Goal: Task Accomplishment & Management: Use online tool/utility

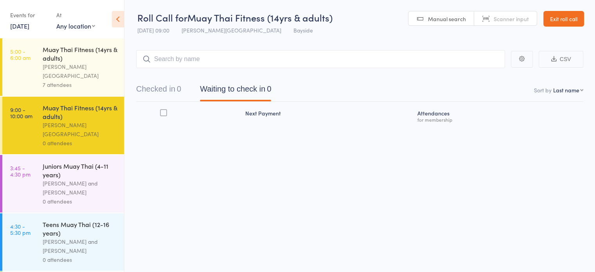
click at [444, 12] on link "Manual search" at bounding box center [441, 18] width 66 height 15
type input "0293"
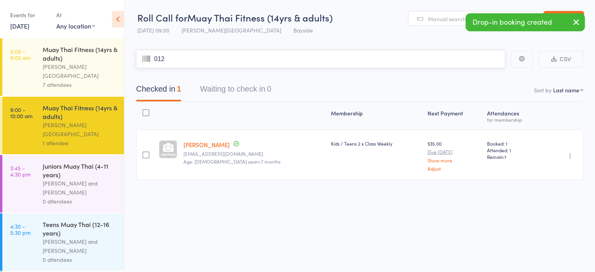
type input "0127"
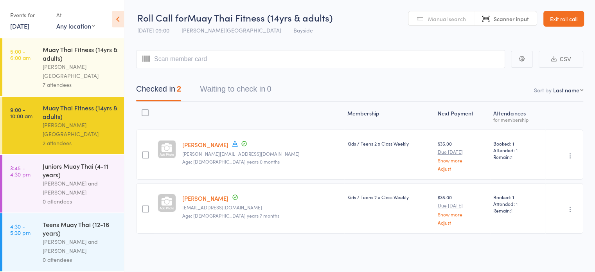
click at [443, 18] on span "Manual search" at bounding box center [447, 19] width 38 height 8
click at [216, 58] on input "search" at bounding box center [320, 59] width 369 height 18
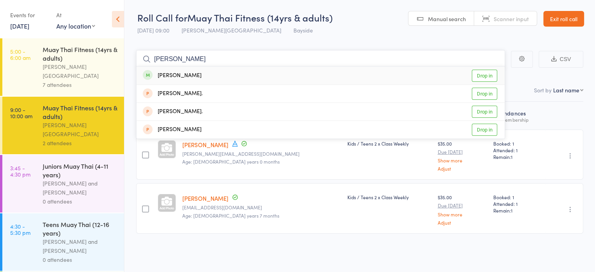
type input "clough"
click at [479, 78] on link "Drop in" at bounding box center [484, 76] width 25 height 12
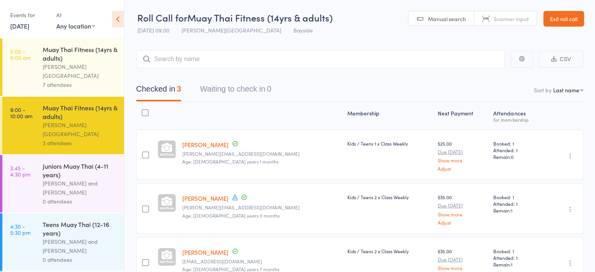
click at [451, 18] on span "Manual search" at bounding box center [447, 19] width 38 height 8
click at [439, 19] on span "Manual search" at bounding box center [447, 19] width 38 height 8
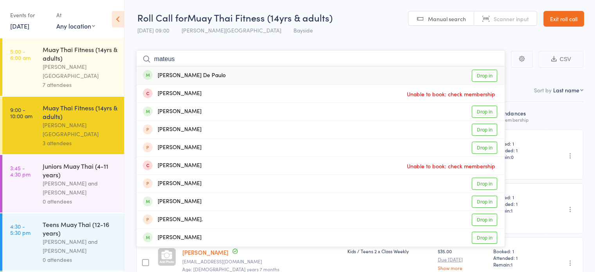
type input "mateus"
click at [487, 77] on link "Drop in" at bounding box center [484, 76] width 25 height 12
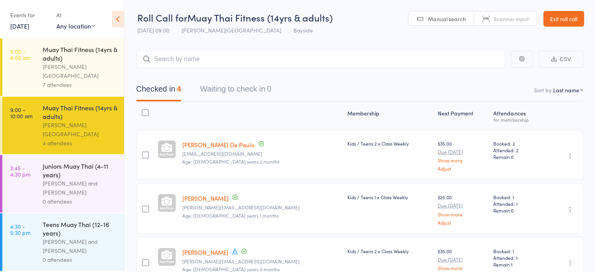
click at [452, 20] on span "Manual search" at bounding box center [447, 19] width 38 height 8
click at [29, 29] on link "[DATE]" at bounding box center [19, 26] width 19 height 9
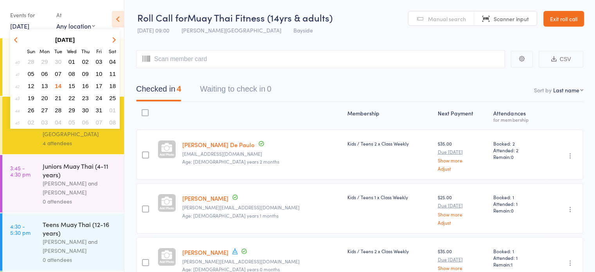
click at [58, 85] on span "14" at bounding box center [58, 86] width 7 height 7
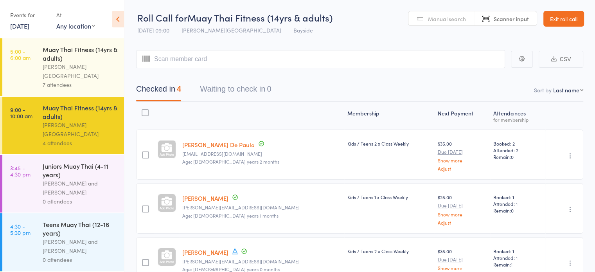
click at [90, 197] on div "0 attendees" at bounding box center [80, 201] width 75 height 9
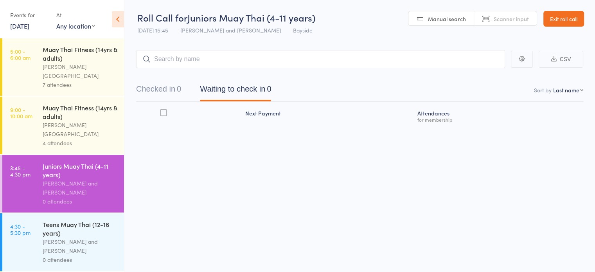
click at [97, 121] on div "[PERSON_NAME][GEOGRAPHIC_DATA]" at bounding box center [80, 130] width 75 height 18
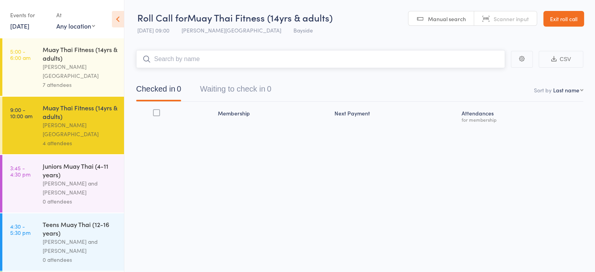
click at [219, 58] on input "search" at bounding box center [320, 59] width 369 height 18
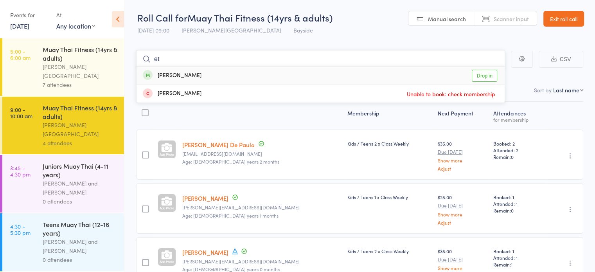
type input "et"
click at [488, 77] on link "Drop in" at bounding box center [484, 76] width 25 height 12
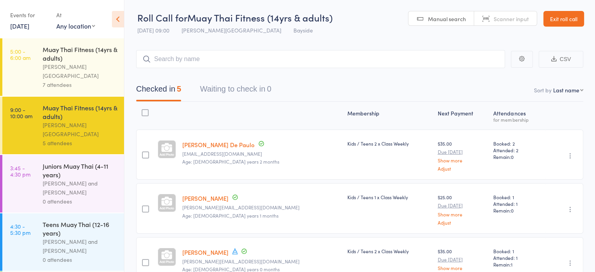
click at [103, 197] on div "0 attendees" at bounding box center [80, 201] width 75 height 9
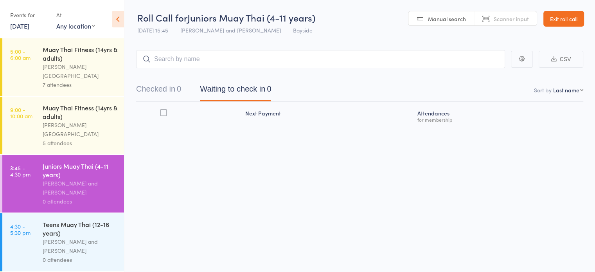
click at [296, 60] on input "search" at bounding box center [320, 59] width 369 height 18
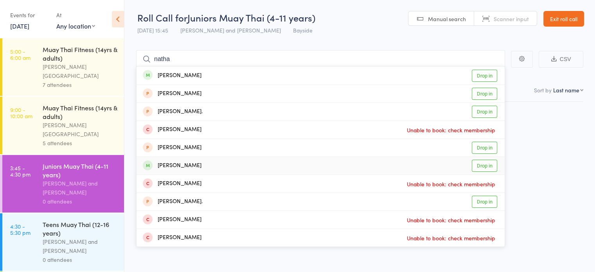
type input "natha"
click at [480, 163] on link "Drop in" at bounding box center [484, 166] width 25 height 12
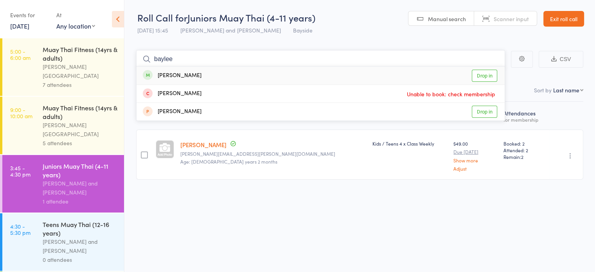
type input "baylee"
click at [485, 77] on link "Drop in" at bounding box center [484, 76] width 25 height 12
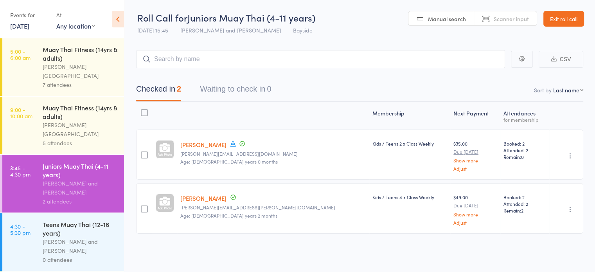
click at [506, 252] on div "Membership Next Payment Atten­dances for membership Baylee Forrest tish-dixon01…" at bounding box center [359, 185] width 447 height 167
click at [510, 22] on span "Scanner input" at bounding box center [511, 19] width 35 height 8
click at [447, 19] on span "Manual search" at bounding box center [447, 19] width 38 height 8
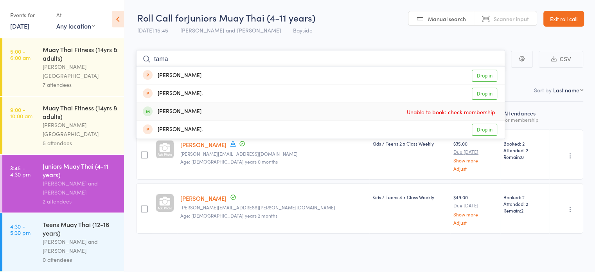
type input "tama"
click at [147, 109] on span at bounding box center [148, 111] width 10 height 10
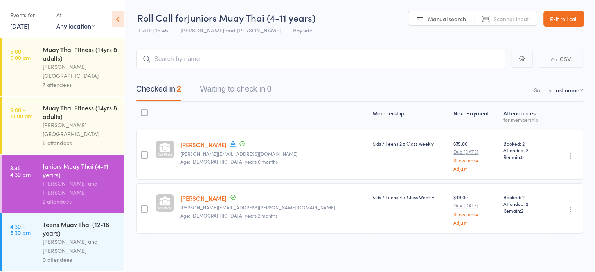
click at [558, 20] on link "Exit roll call" at bounding box center [563, 19] width 41 height 16
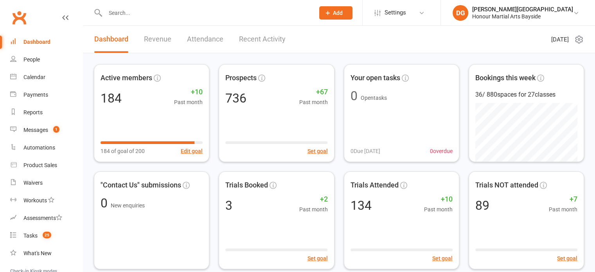
click at [115, 11] on input "text" at bounding box center [206, 12] width 206 height 11
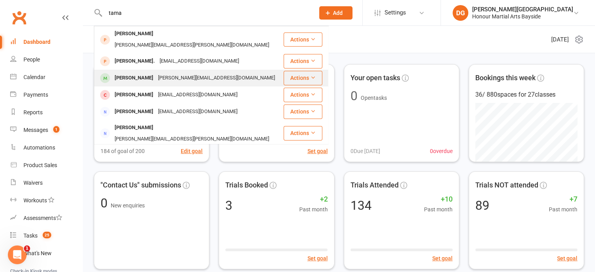
type input "tama"
click at [126, 72] on div "Tamati Haitana-Saul" at bounding box center [133, 77] width 43 height 11
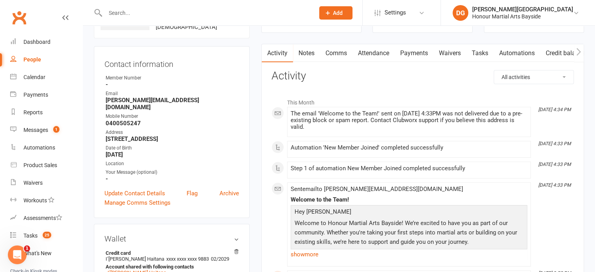
scroll to position [64, 0]
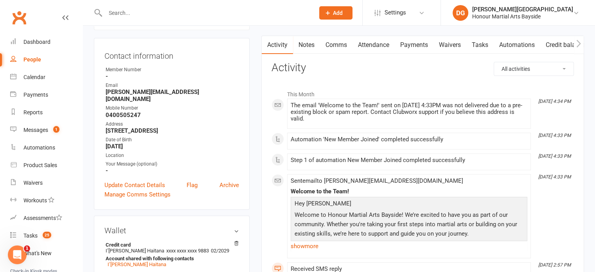
scroll to position [78, 0]
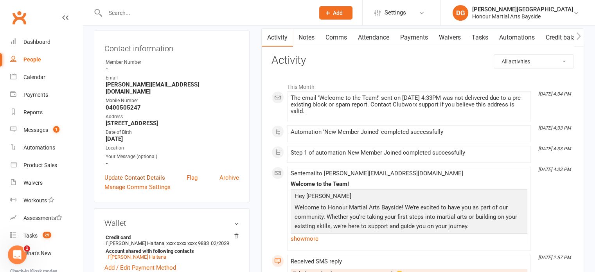
click at [130, 173] on link "Update Contact Details" at bounding box center [134, 177] width 61 height 9
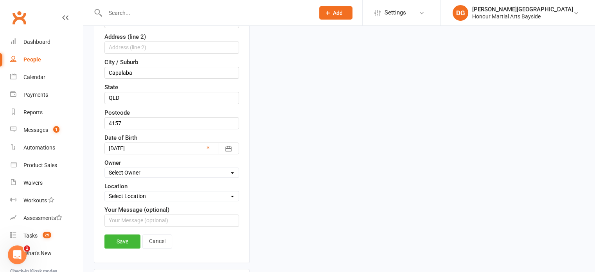
scroll to position [250, 0]
click at [146, 145] on div at bounding box center [171, 148] width 135 height 12
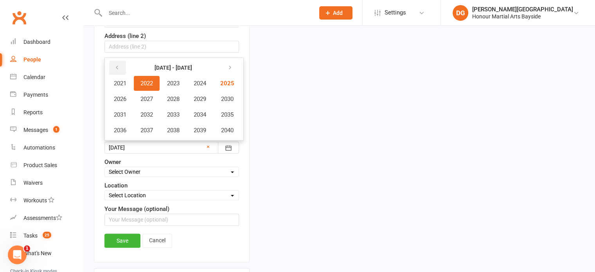
click at [117, 65] on icon "button" at bounding box center [116, 68] width 5 height 6
click at [150, 111] on span "2012" at bounding box center [146, 114] width 13 height 7
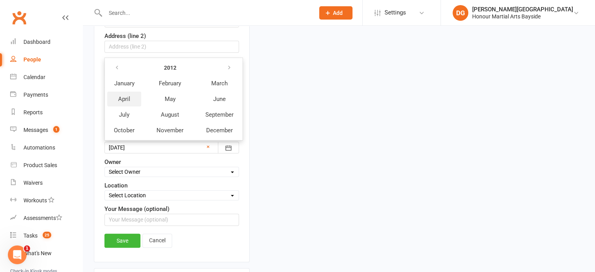
click at [121, 95] on span "April" at bounding box center [124, 98] width 12 height 7
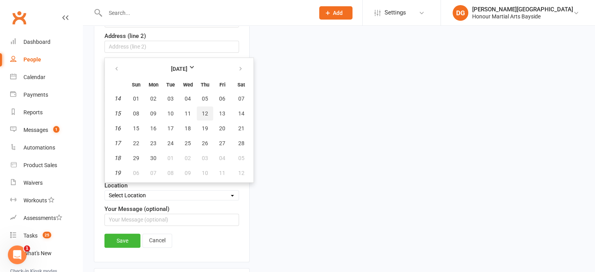
click at [203, 110] on span "12" at bounding box center [205, 113] width 6 height 6
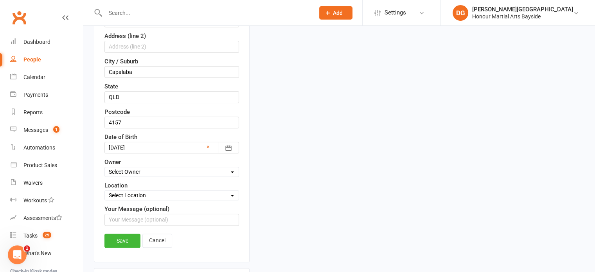
click at [146, 145] on div at bounding box center [171, 148] width 135 height 12
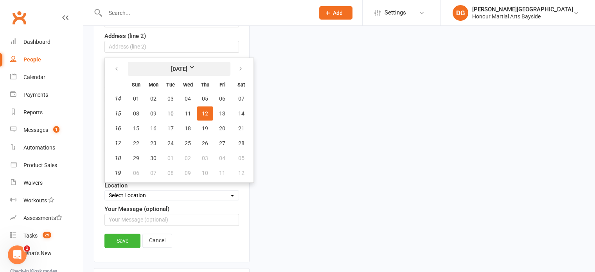
click at [163, 68] on strong "April 2012" at bounding box center [179, 69] width 45 height 9
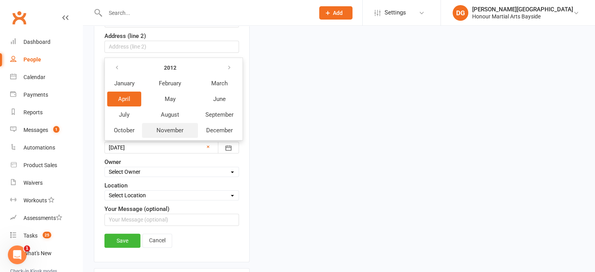
click at [160, 127] on span "November" at bounding box center [170, 130] width 27 height 7
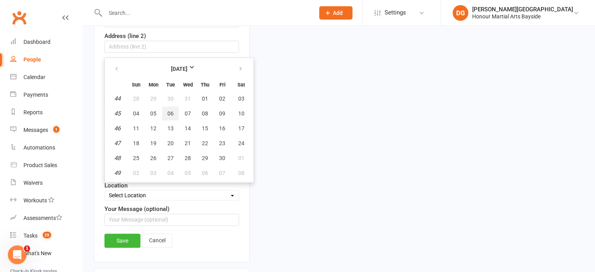
click at [167, 110] on span "06" at bounding box center [170, 113] width 6 height 6
type input "06 Nov 2012"
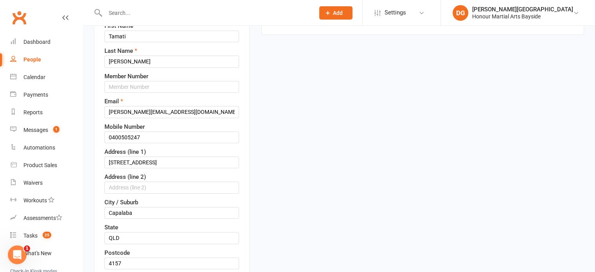
scroll to position [107, 0]
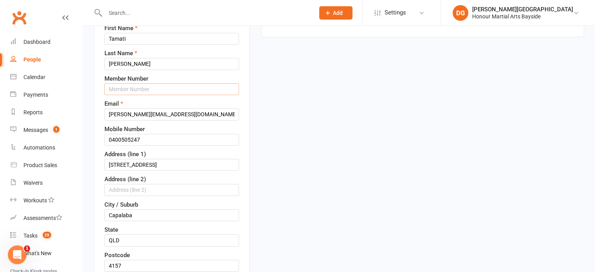
click at [146, 89] on input "text" at bounding box center [171, 89] width 135 height 12
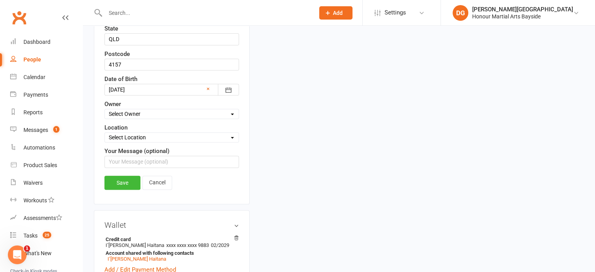
scroll to position [308, 0]
type input "0361"
click at [121, 179] on link "Save" at bounding box center [122, 183] width 36 height 14
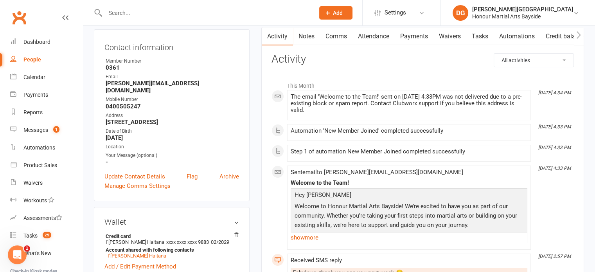
scroll to position [79, 0]
click at [131, 171] on link "Update Contact Details" at bounding box center [134, 175] width 61 height 9
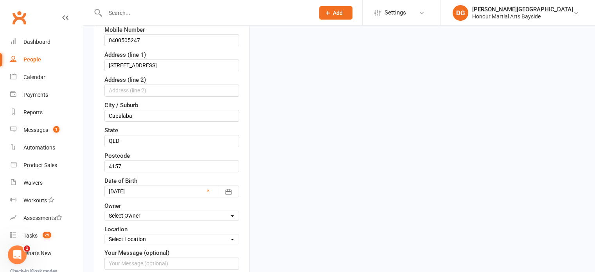
scroll to position [222, 0]
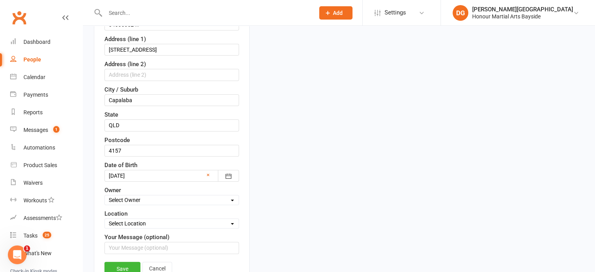
click at [141, 175] on div at bounding box center [171, 176] width 135 height 12
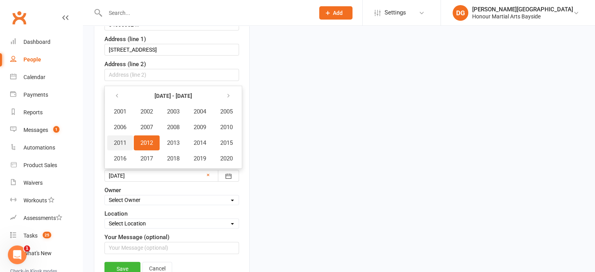
click at [119, 140] on span "2011" at bounding box center [120, 142] width 13 height 7
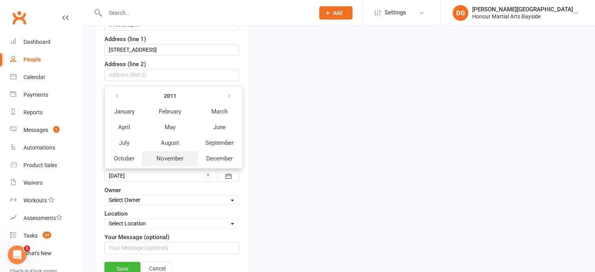
click at [168, 157] on span "November" at bounding box center [170, 158] width 27 height 7
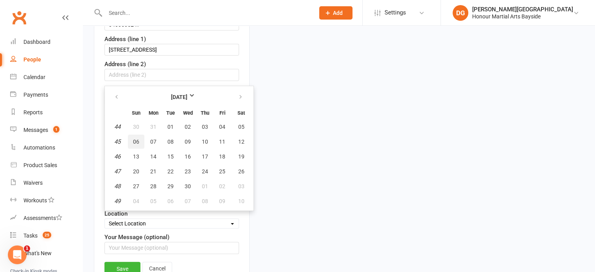
click at [138, 139] on span "06" at bounding box center [136, 142] width 6 height 6
type input "06 Nov 2011"
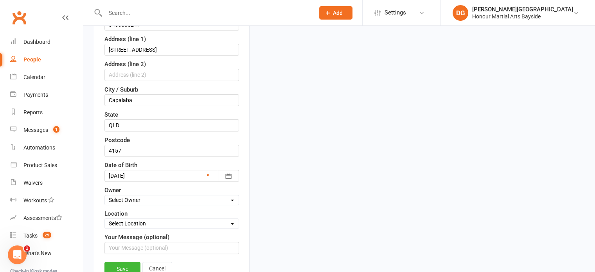
scroll to position [343, 0]
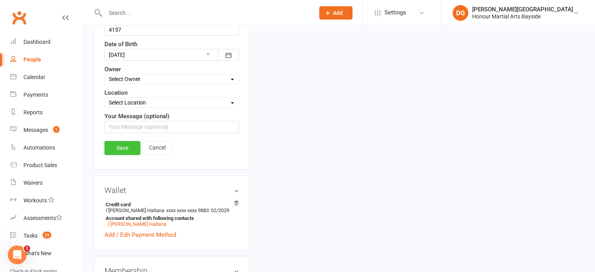
click at [126, 142] on link "Save" at bounding box center [122, 148] width 36 height 14
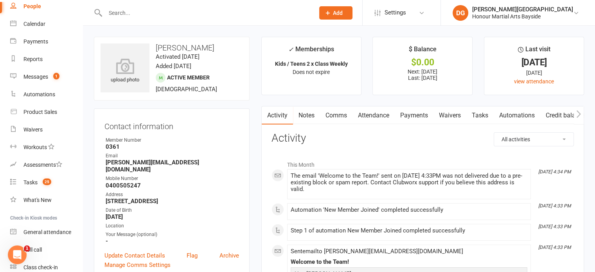
scroll to position [86, 0]
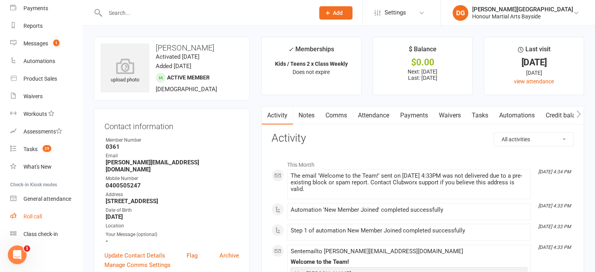
click at [32, 217] on div "Roll call" at bounding box center [32, 216] width 18 height 6
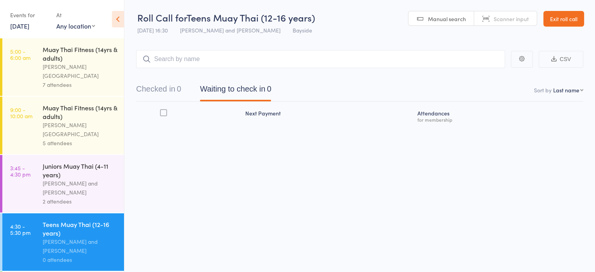
click at [176, 58] on input "search" at bounding box center [320, 59] width 369 height 18
click at [47, 220] on div "Teens Muay Thai (12-16 years)" at bounding box center [80, 228] width 75 height 17
click at [160, 57] on input "search" at bounding box center [320, 59] width 369 height 18
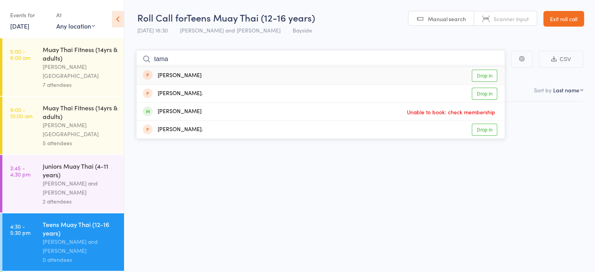
type input "tama"
click at [448, 113] on span "Unable to book: check membership" at bounding box center [451, 112] width 92 height 12
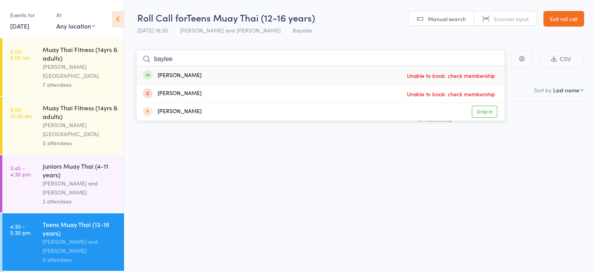
type input "baylee"
click at [468, 78] on span "Unable to book: check membership" at bounding box center [451, 76] width 92 height 12
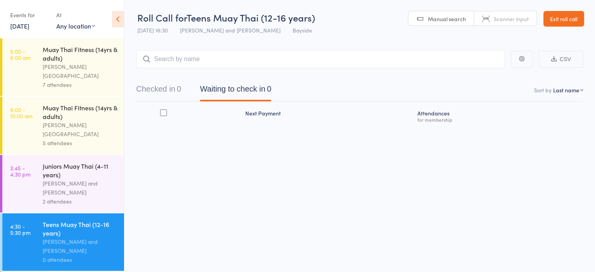
click at [559, 21] on link "Exit roll call" at bounding box center [563, 19] width 41 height 16
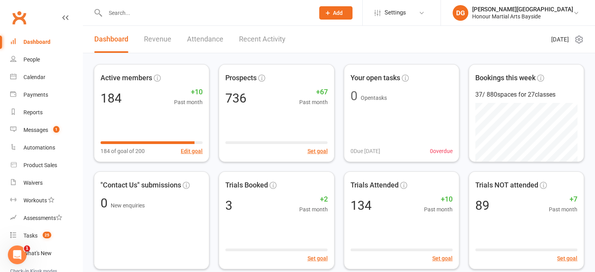
click at [122, 14] on input "text" at bounding box center [206, 12] width 206 height 11
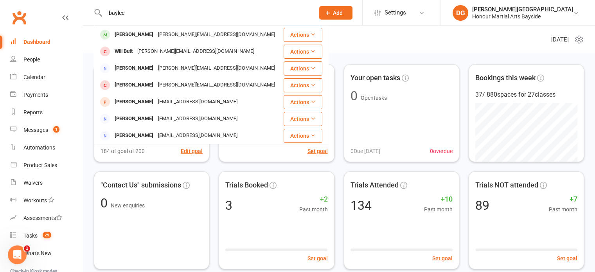
type input "baylee"
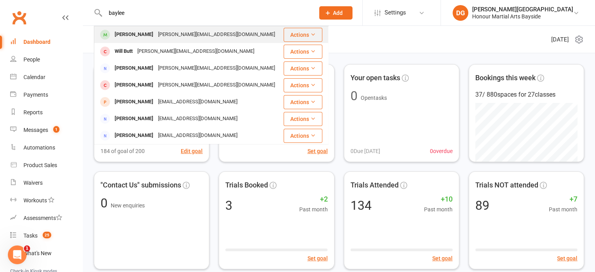
click at [123, 38] on div "[PERSON_NAME]" at bounding box center [133, 34] width 43 height 11
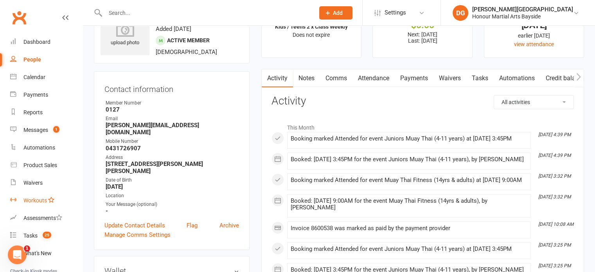
scroll to position [86, 0]
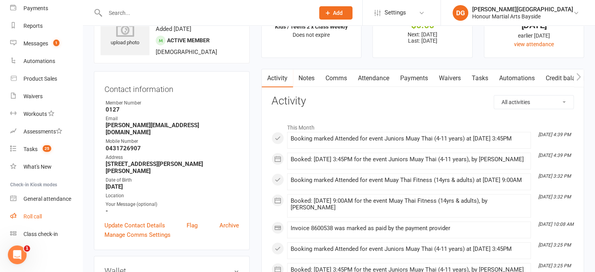
click at [31, 214] on div "Roll call" at bounding box center [32, 216] width 18 height 6
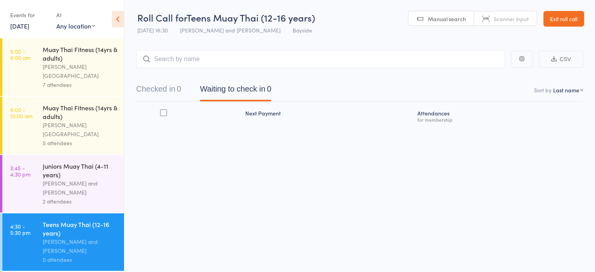
click at [66, 179] on div "[PERSON_NAME] and [PERSON_NAME]" at bounding box center [80, 188] width 75 height 18
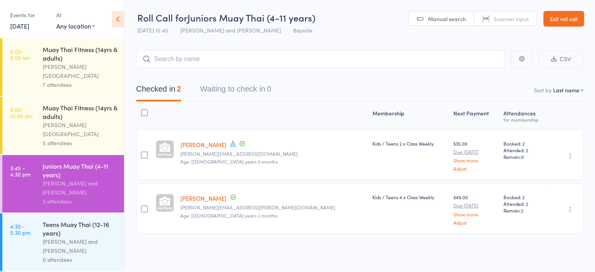
click at [46, 237] on div "[PERSON_NAME] and [PERSON_NAME]" at bounding box center [80, 246] width 75 height 18
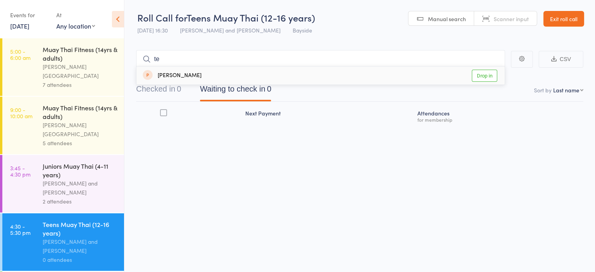
type input "t"
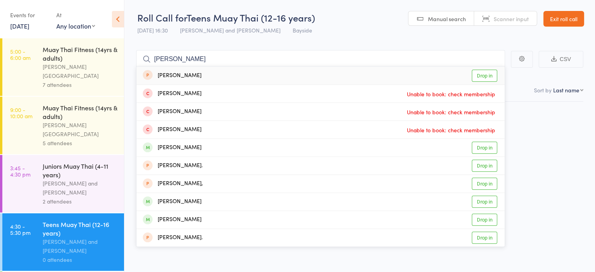
type input "[PERSON_NAME]"
click at [488, 221] on link "Drop in" at bounding box center [484, 220] width 25 height 12
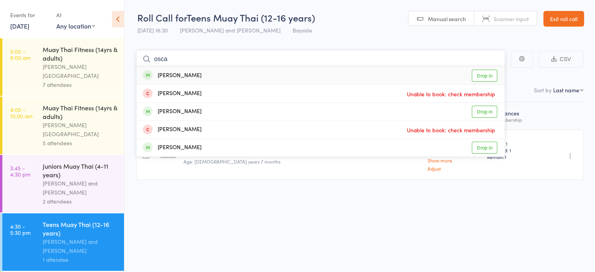
type input "osca"
click at [484, 76] on link "Drop in" at bounding box center [484, 76] width 25 height 12
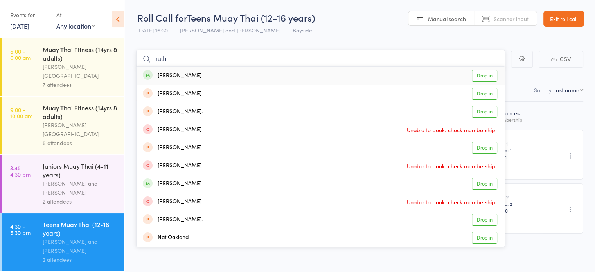
type input "nath"
click at [63, 237] on div "[PERSON_NAME] and [PERSON_NAME]" at bounding box center [80, 246] width 75 height 18
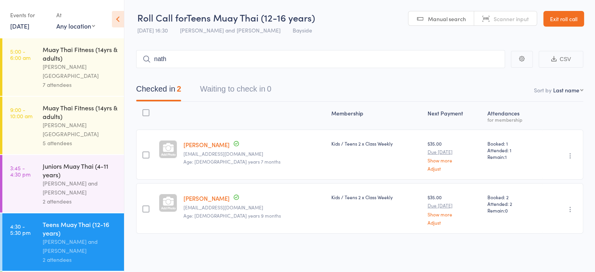
click at [44, 162] on div "Juniors Muay Thai (4-11 years)" at bounding box center [80, 170] width 75 height 17
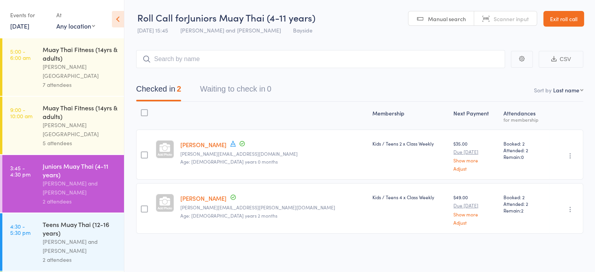
click at [67, 255] on div "2 attendees" at bounding box center [80, 259] width 75 height 9
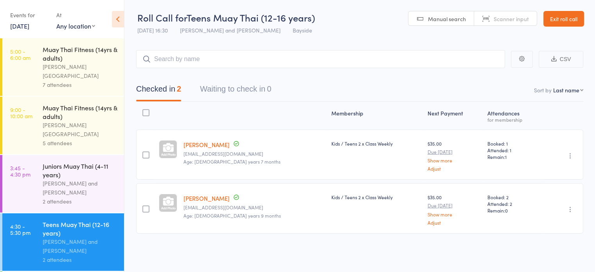
click at [501, 17] on span "Scanner input" at bounding box center [511, 19] width 35 height 8
click at [518, 58] on button "button" at bounding box center [522, 59] width 22 height 17
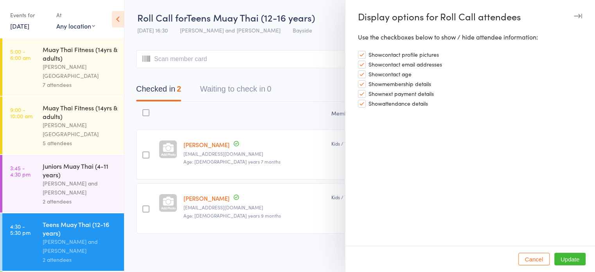
click at [321, 39] on div at bounding box center [297, 136] width 595 height 272
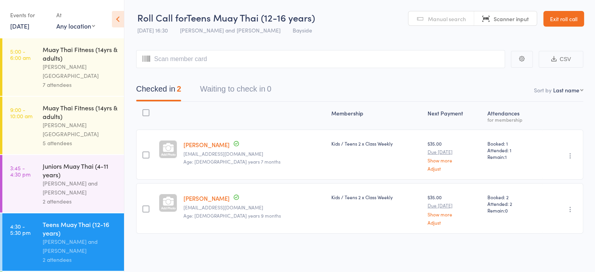
click at [47, 97] on div "Muay Thai Fitness (14yrs & adults) Dwayne Glasgow 5 attendees" at bounding box center [83, 126] width 81 height 58
click at [559, 19] on link "Exit roll call" at bounding box center [563, 19] width 41 height 16
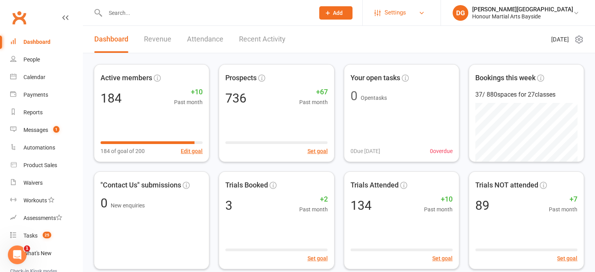
click at [406, 16] on span "Settings" at bounding box center [396, 13] width 22 height 18
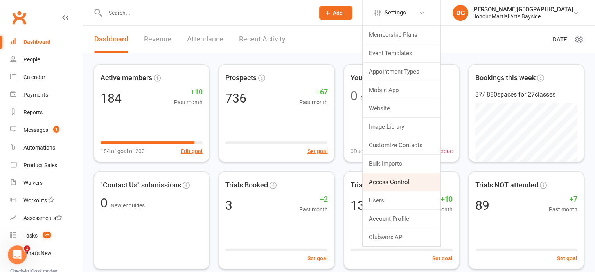
click at [425, 180] on link "Access Control" at bounding box center [402, 182] width 78 height 18
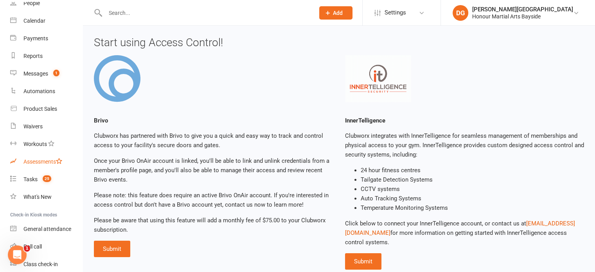
scroll to position [86, 0]
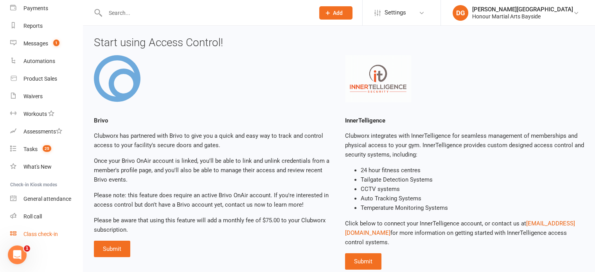
click at [38, 233] on div "Class check-in" at bounding box center [40, 234] width 34 height 6
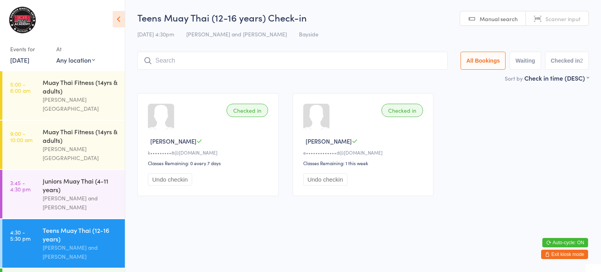
click at [545, 16] on link "Scanner input" at bounding box center [557, 18] width 63 height 15
click at [575, 256] on button "Exit kiosk mode" at bounding box center [564, 254] width 47 height 9
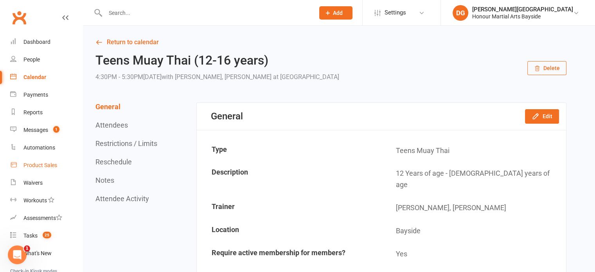
scroll to position [86, 0]
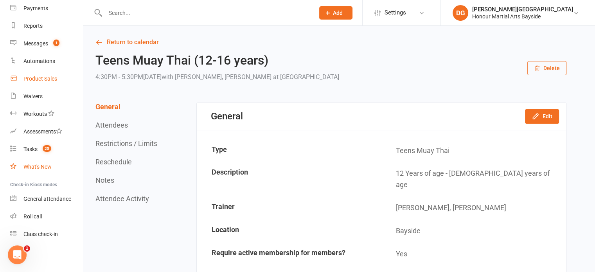
click at [20, 160] on link "What's New" at bounding box center [46, 167] width 72 height 18
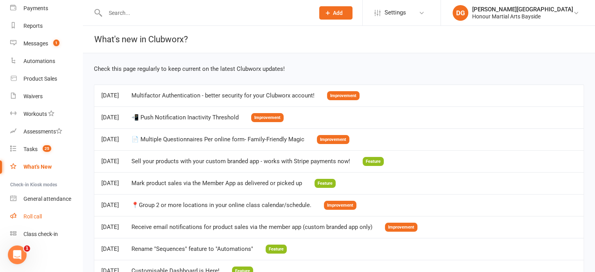
click at [31, 216] on div "Roll call" at bounding box center [32, 216] width 18 height 6
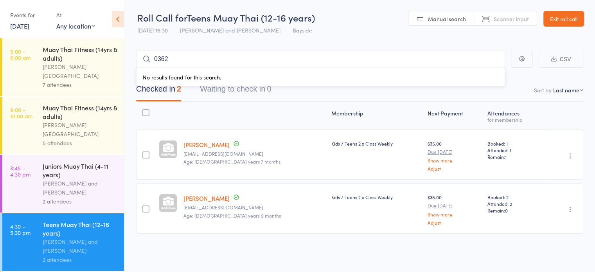
click at [338, 37] on header "Roll Call for Teens Muay Thai (12-16 years) [DATE] 16:30 [PERSON_NAME] and [PER…" at bounding box center [359, 19] width 471 height 38
click at [232, 56] on input "0362" at bounding box center [320, 59] width 369 height 18
type input "0"
click at [511, 20] on span "Scanner input" at bounding box center [511, 19] width 35 height 8
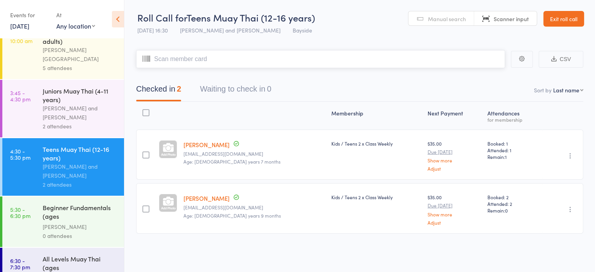
scroll to position [82, 0]
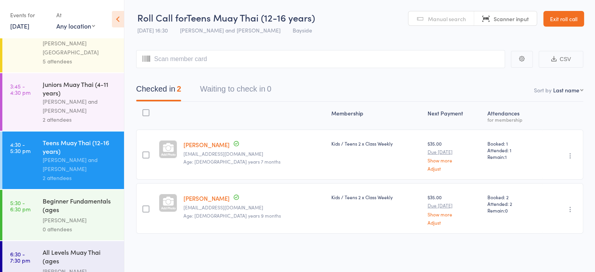
click at [81, 216] on div "[PERSON_NAME]" at bounding box center [80, 220] width 75 height 9
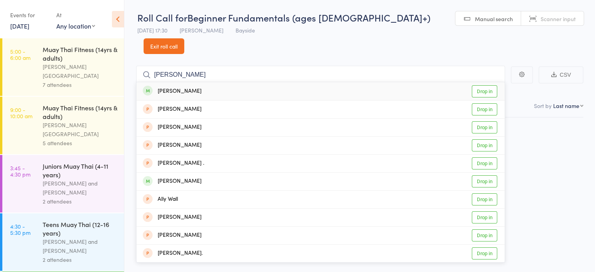
type input "[PERSON_NAME]"
click at [482, 85] on link "Drop in" at bounding box center [484, 91] width 25 height 12
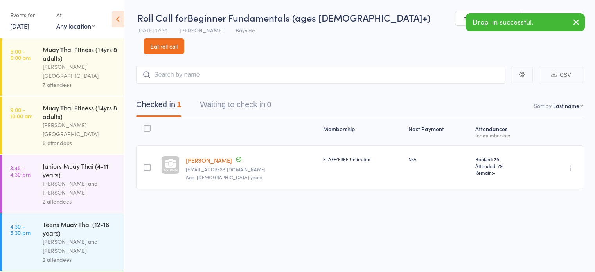
click at [572, 24] on icon "button" at bounding box center [576, 22] width 9 height 10
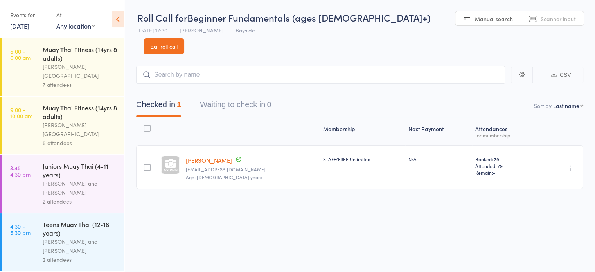
click at [541, 20] on span "Scanner input" at bounding box center [558, 19] width 35 height 8
type input "0298"
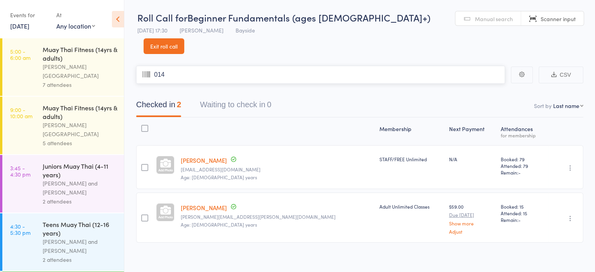
type input "0144"
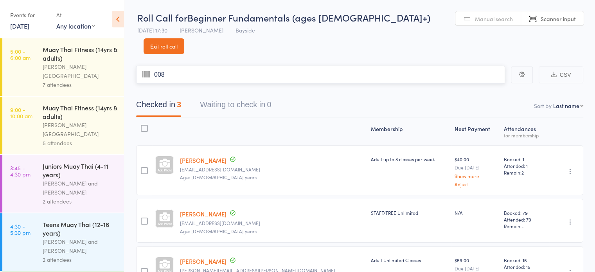
type input "0083"
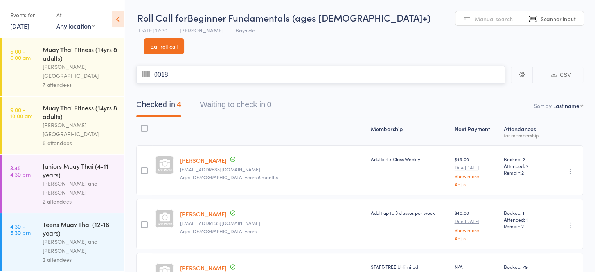
type input "0018"
type input "0073"
type input "0181"
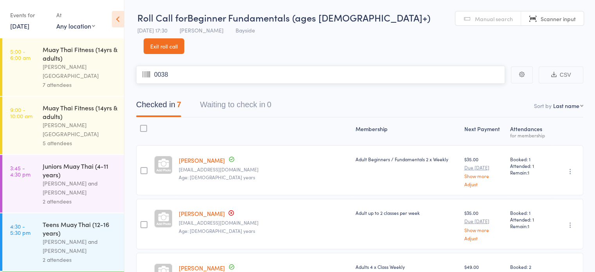
type input "0038"
type input "0271"
type input "0012"
type input "00230023"
type input "0077"
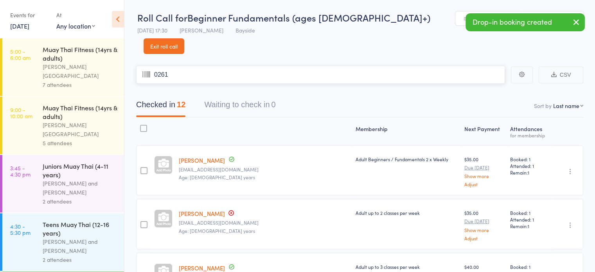
type input "0261"
